Goal: Share content

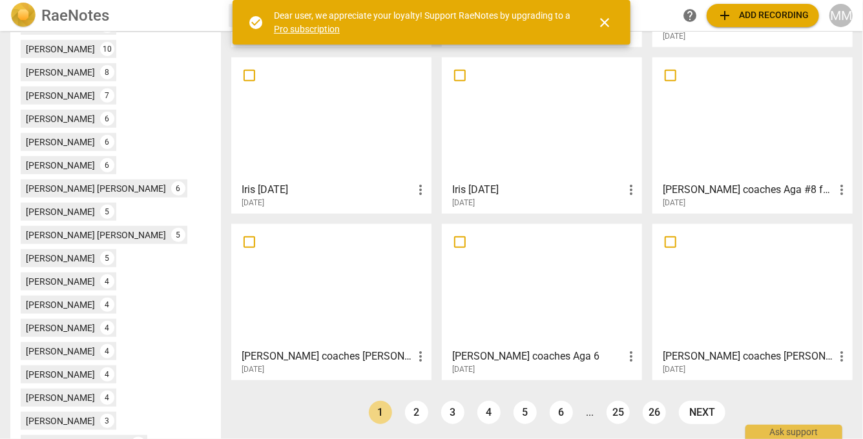
scroll to position [492, 0]
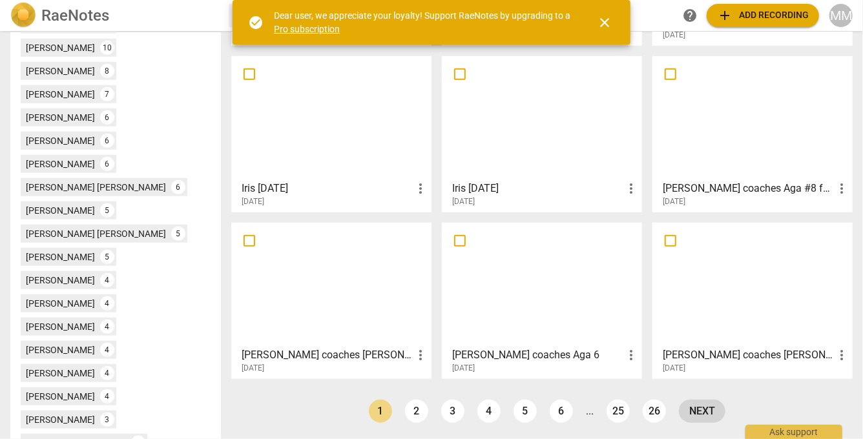
click at [695, 404] on link "next" at bounding box center [702, 411] width 47 height 23
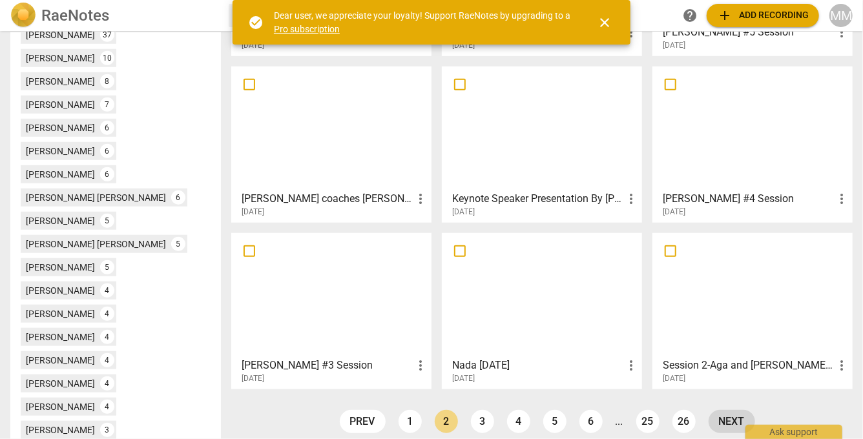
scroll to position [492, 0]
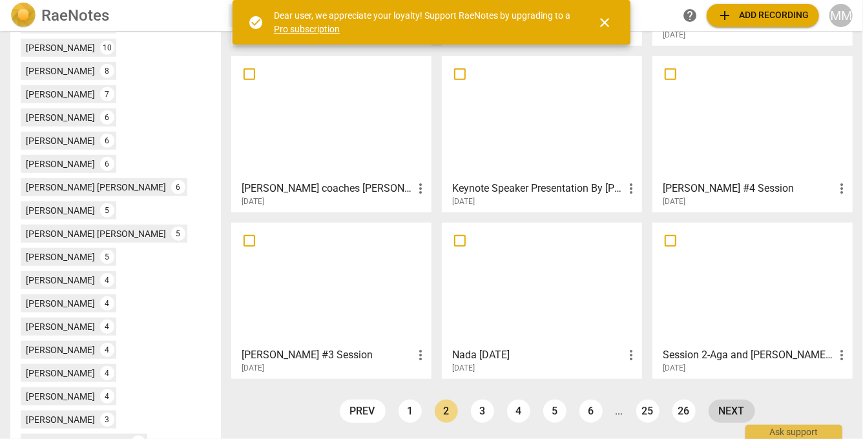
click at [726, 411] on link "next" at bounding box center [732, 411] width 47 height 23
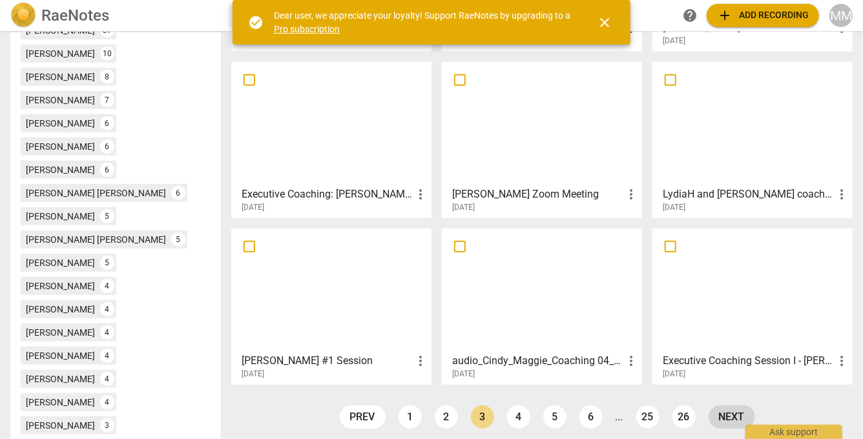
scroll to position [492, 0]
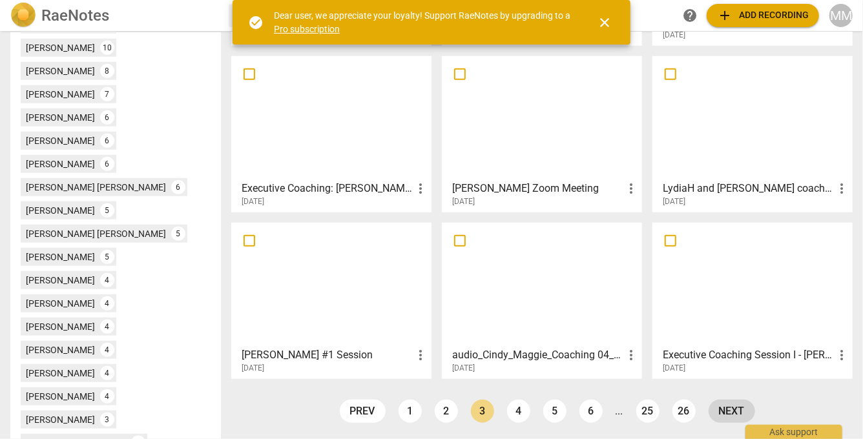
click at [726, 411] on link "next" at bounding box center [732, 411] width 47 height 23
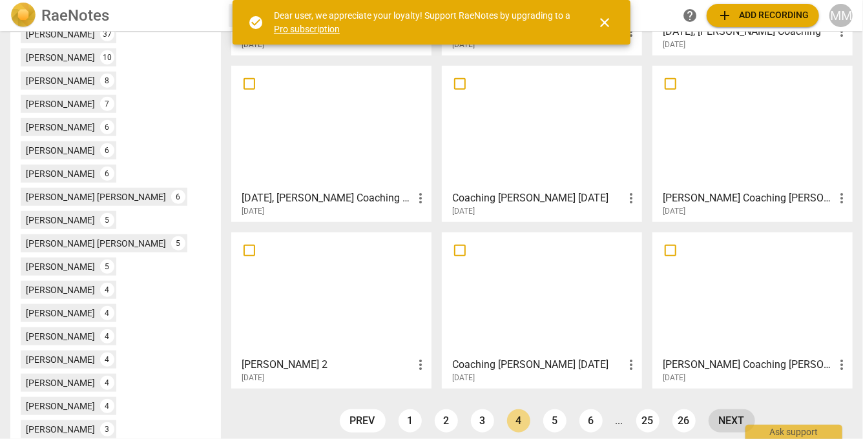
scroll to position [492, 0]
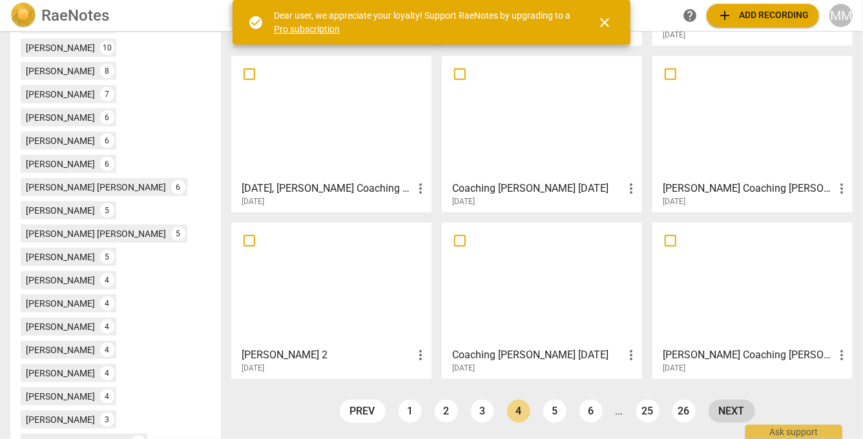
click at [726, 411] on link "next" at bounding box center [732, 411] width 47 height 23
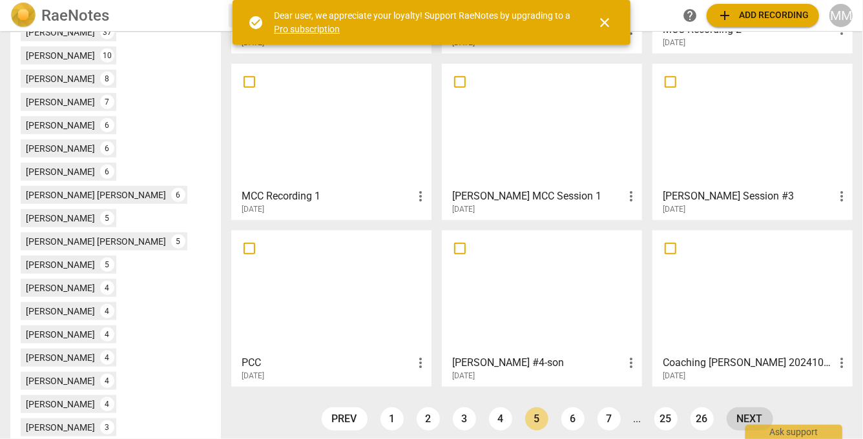
scroll to position [492, 0]
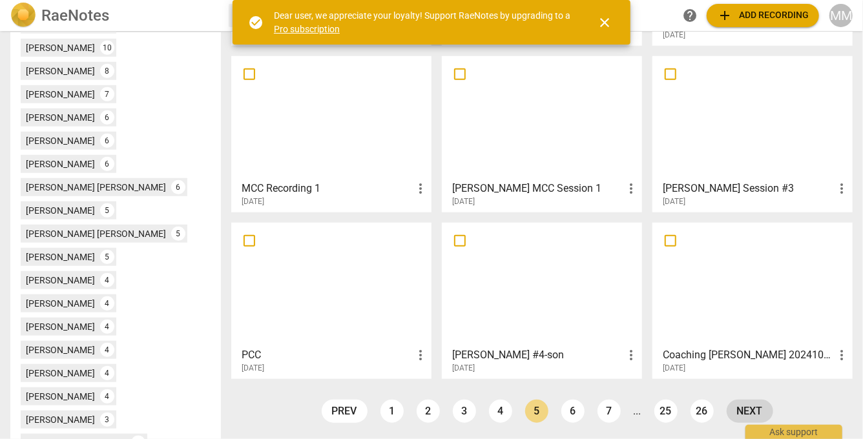
click at [747, 412] on link "next" at bounding box center [750, 411] width 47 height 23
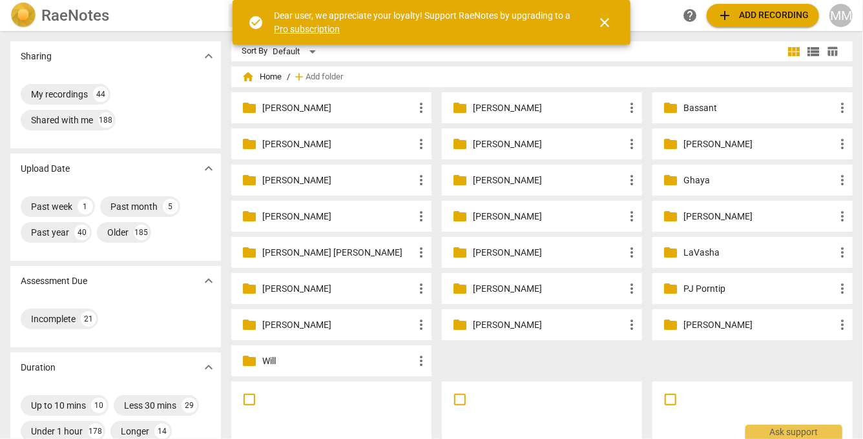
click at [604, 18] on span "close" at bounding box center [605, 23] width 16 height 16
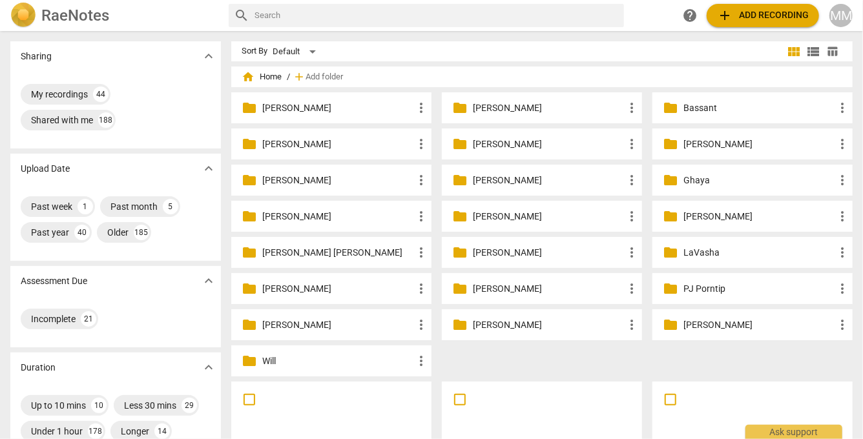
click at [543, 15] on input "text" at bounding box center [436, 15] width 364 height 21
type input "Ghaya"
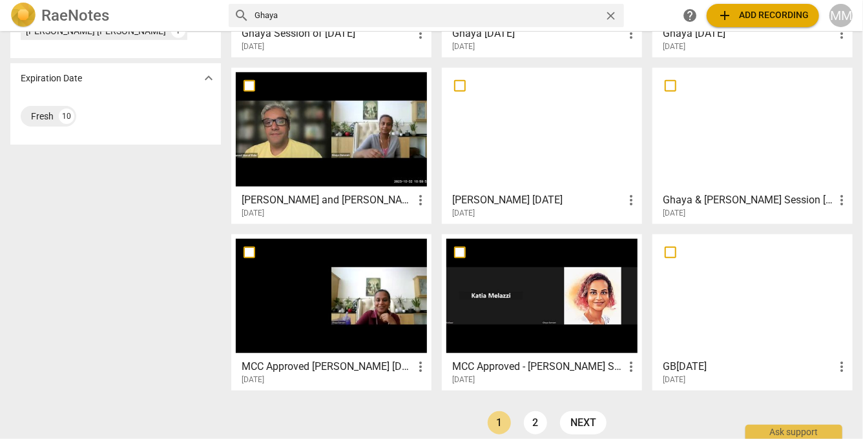
scroll to position [492, 0]
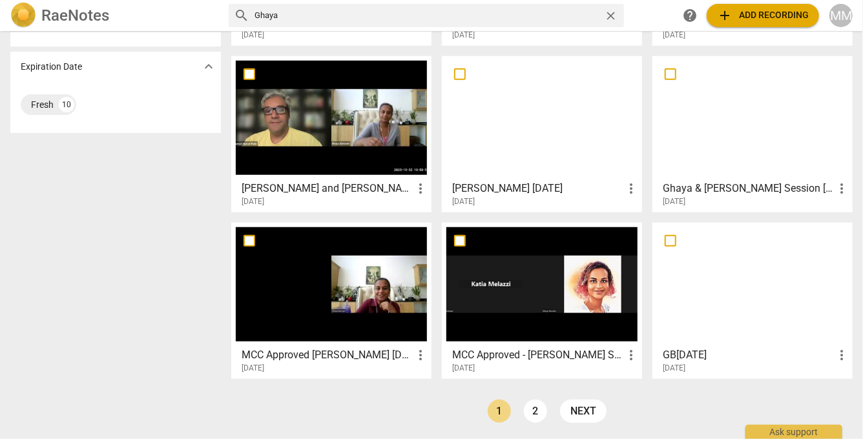
click at [556, 340] on div at bounding box center [541, 284] width 191 height 114
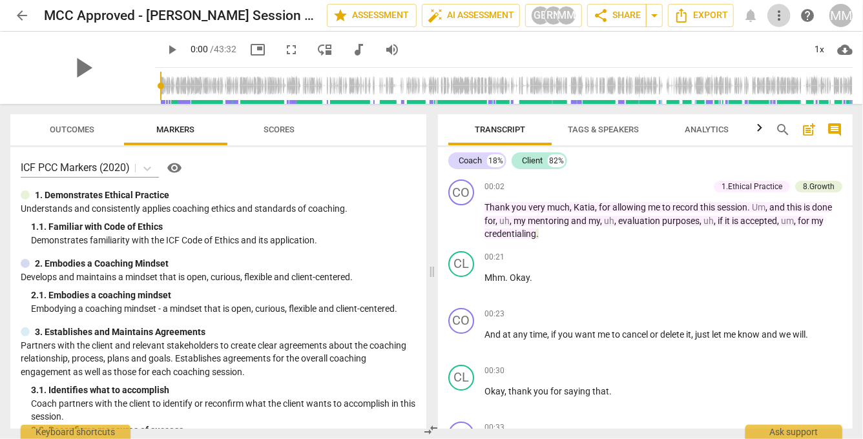
click at [780, 14] on span "more_vert" at bounding box center [779, 16] width 16 height 16
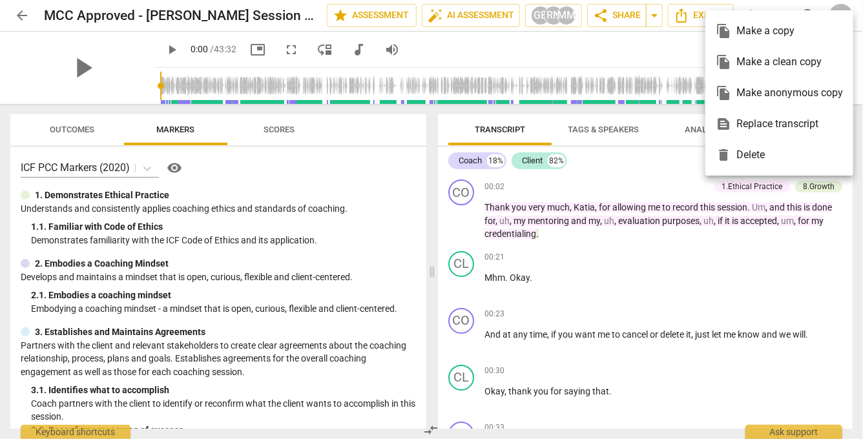
click at [641, 12] on div at bounding box center [431, 219] width 863 height 439
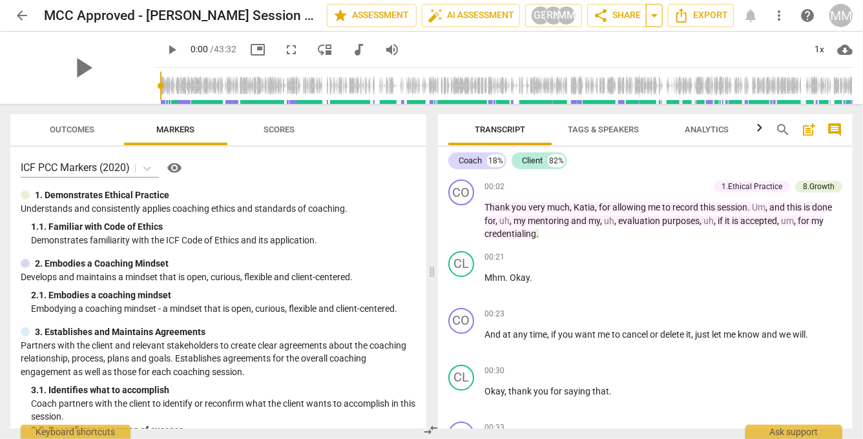
click at [653, 17] on span "arrow_drop_down" at bounding box center [655, 16] width 16 height 16
click at [644, 41] on div "Copy link" at bounding box center [590, 40] width 112 height 12
click at [19, 14] on span "arrow_back" at bounding box center [22, 16] width 16 height 16
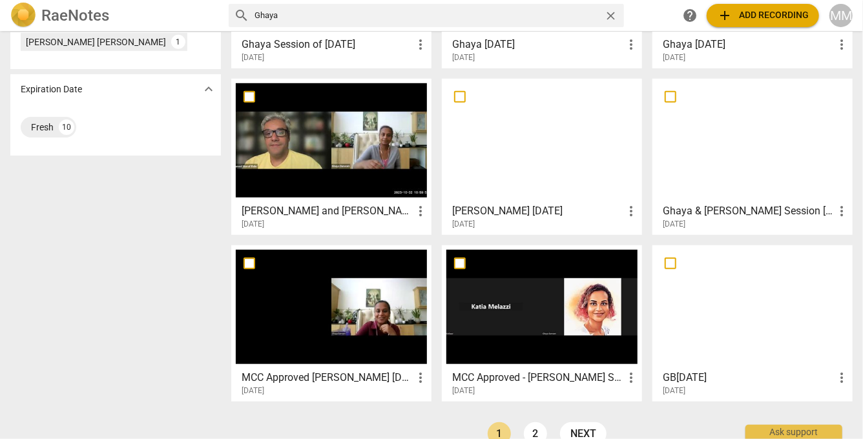
scroll to position [492, 0]
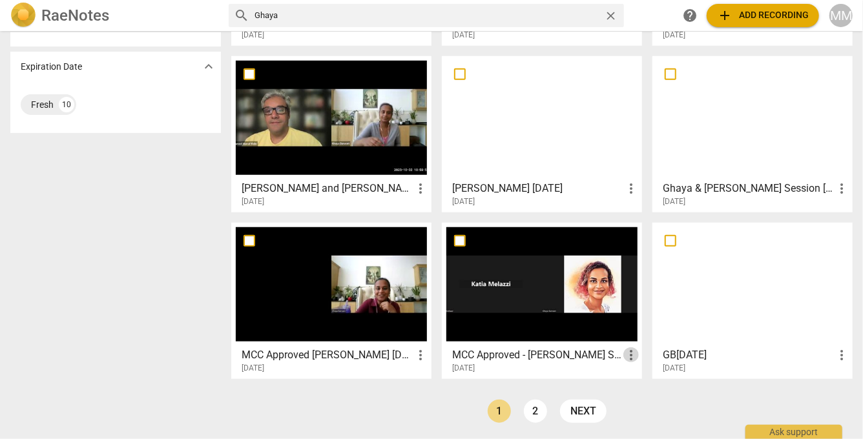
click at [627, 354] on span "more_vert" at bounding box center [631, 355] width 16 height 16
click at [608, 364] on div at bounding box center [431, 219] width 863 height 439
click at [522, 289] on div at bounding box center [541, 284] width 191 height 114
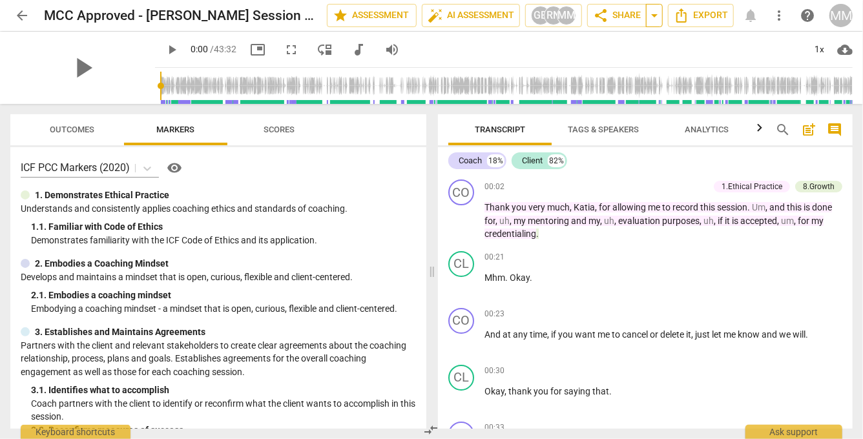
click at [660, 16] on span "arrow_drop_down" at bounding box center [655, 16] width 16 height 16
click at [620, 37] on span "Copy link" at bounding box center [590, 40] width 92 height 12
click at [20, 11] on span "arrow_back" at bounding box center [22, 16] width 16 height 16
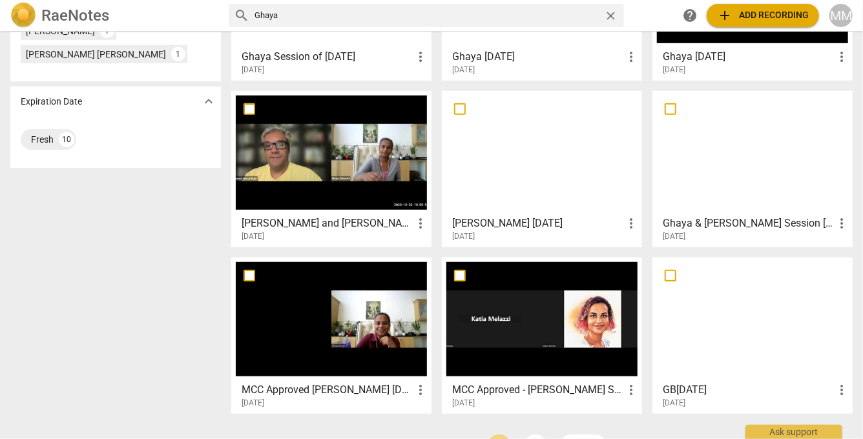
scroll to position [492, 0]
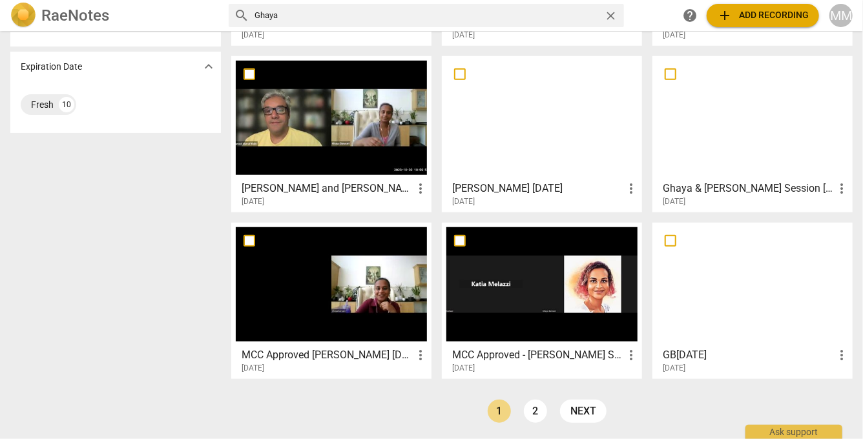
click at [342, 276] on div at bounding box center [331, 284] width 191 height 114
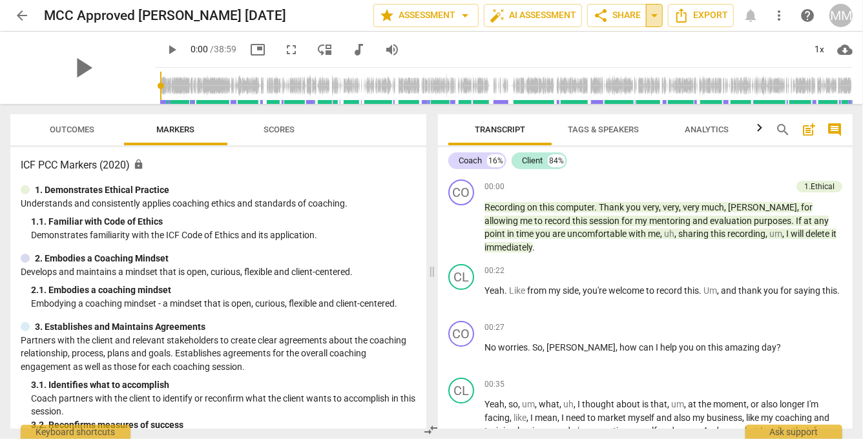
click at [655, 16] on span "arrow_drop_down" at bounding box center [655, 16] width 16 height 16
click at [607, 45] on span "Copy link" at bounding box center [590, 40] width 92 height 12
